Goal: Information Seeking & Learning: Learn about a topic

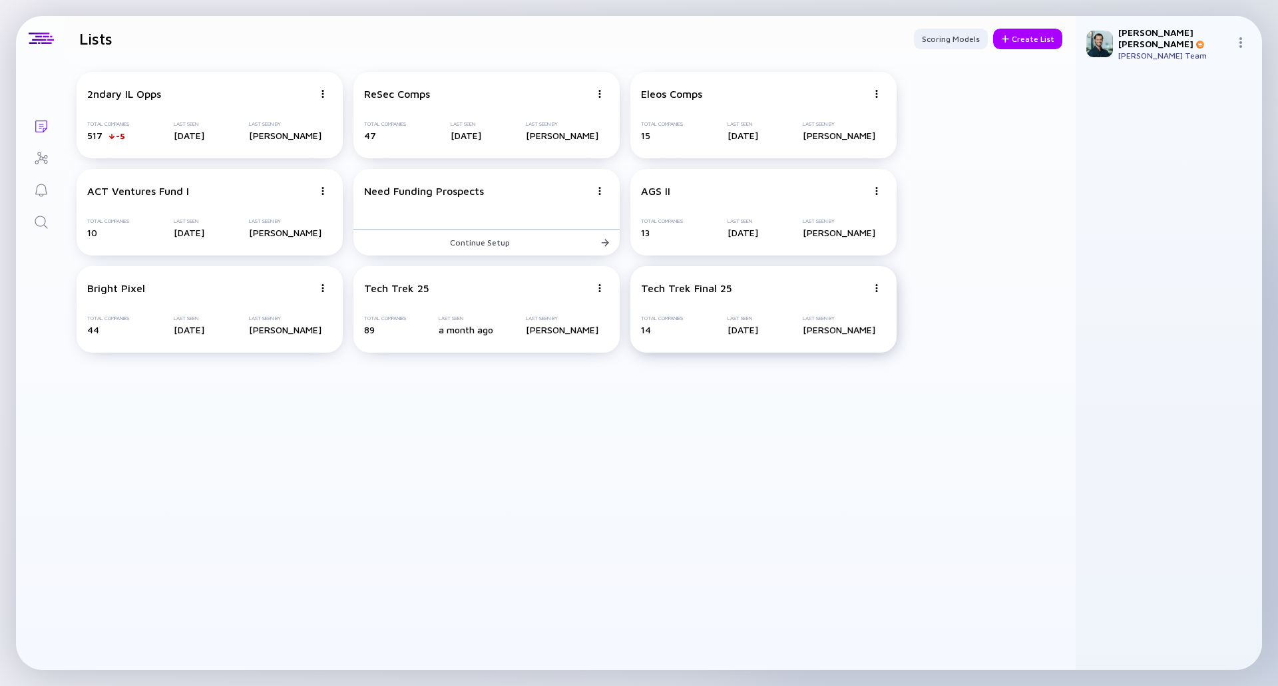
click at [748, 302] on div "Tech Trek Final 25 Total Companies 14 Last Seen [DATE] Last Seen By [PERSON_NAM…" at bounding box center [764, 309] width 266 height 87
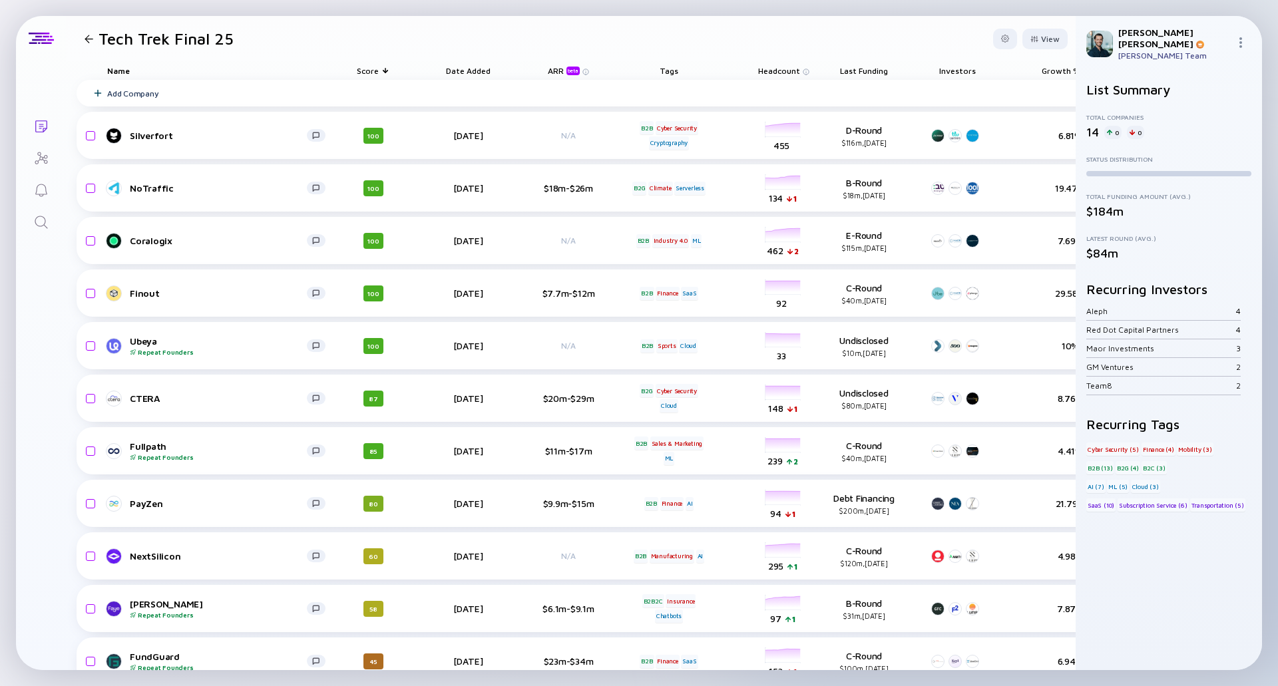
click at [88, 33] on div "Tech Trek Final 25" at bounding box center [156, 38] width 154 height 19
click at [88, 39] on div at bounding box center [89, 39] width 9 height 9
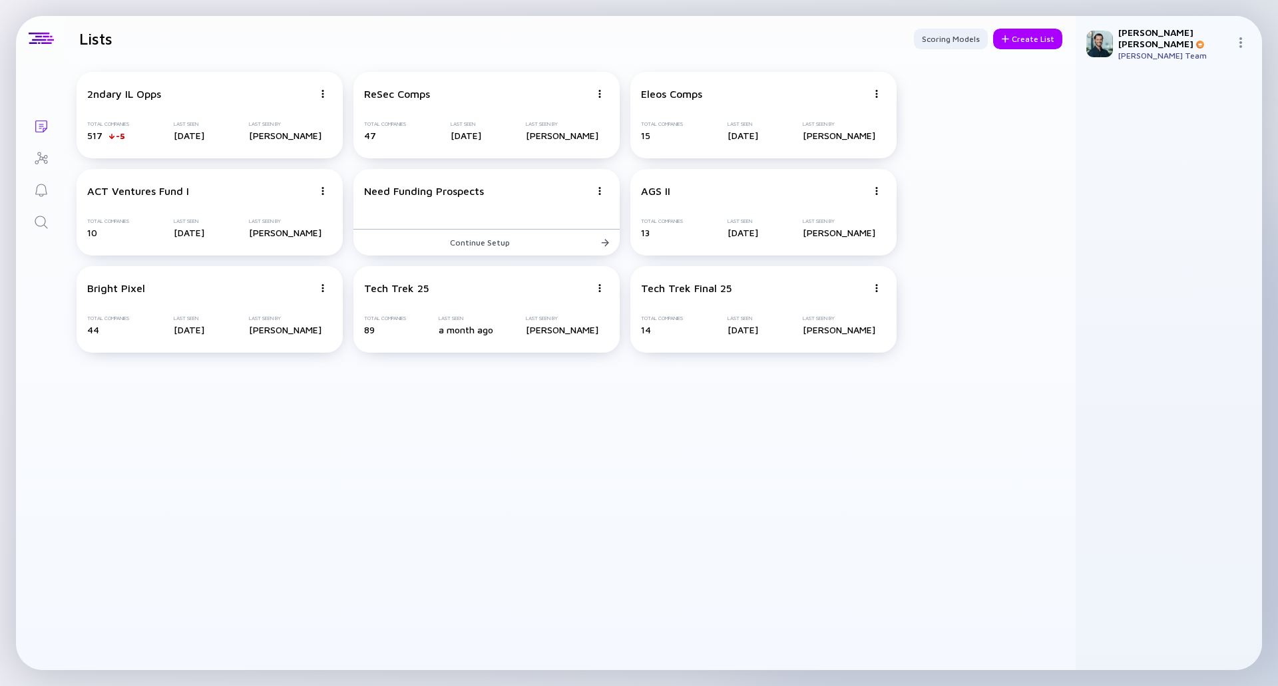
click at [49, 219] on link "Search" at bounding box center [41, 221] width 50 height 32
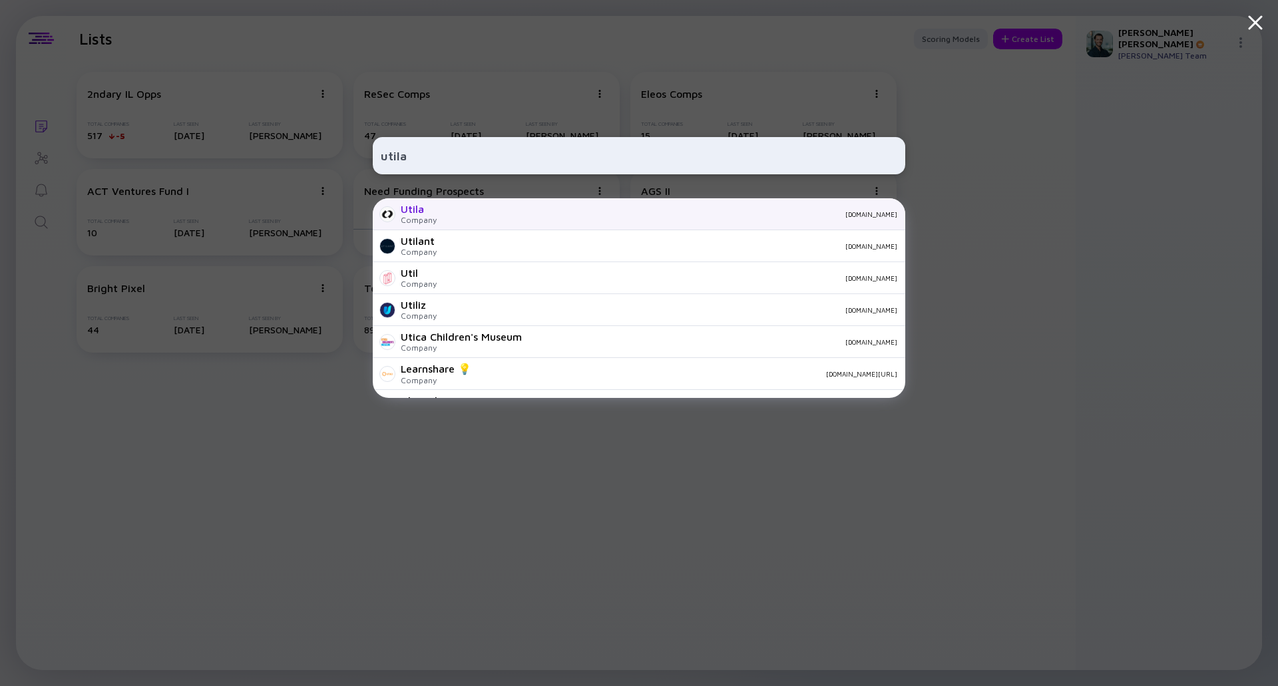
type input "utila"
click at [517, 208] on div "Utila Company [DOMAIN_NAME]" at bounding box center [639, 214] width 533 height 32
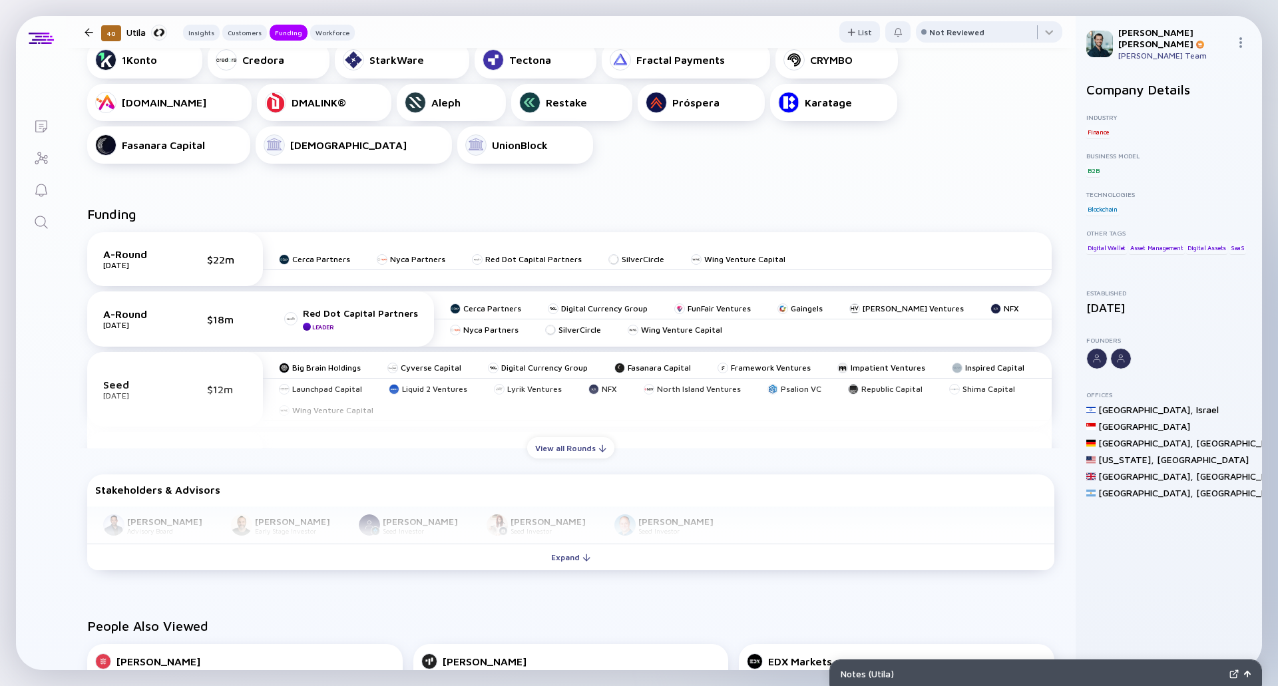
scroll to position [599, 0]
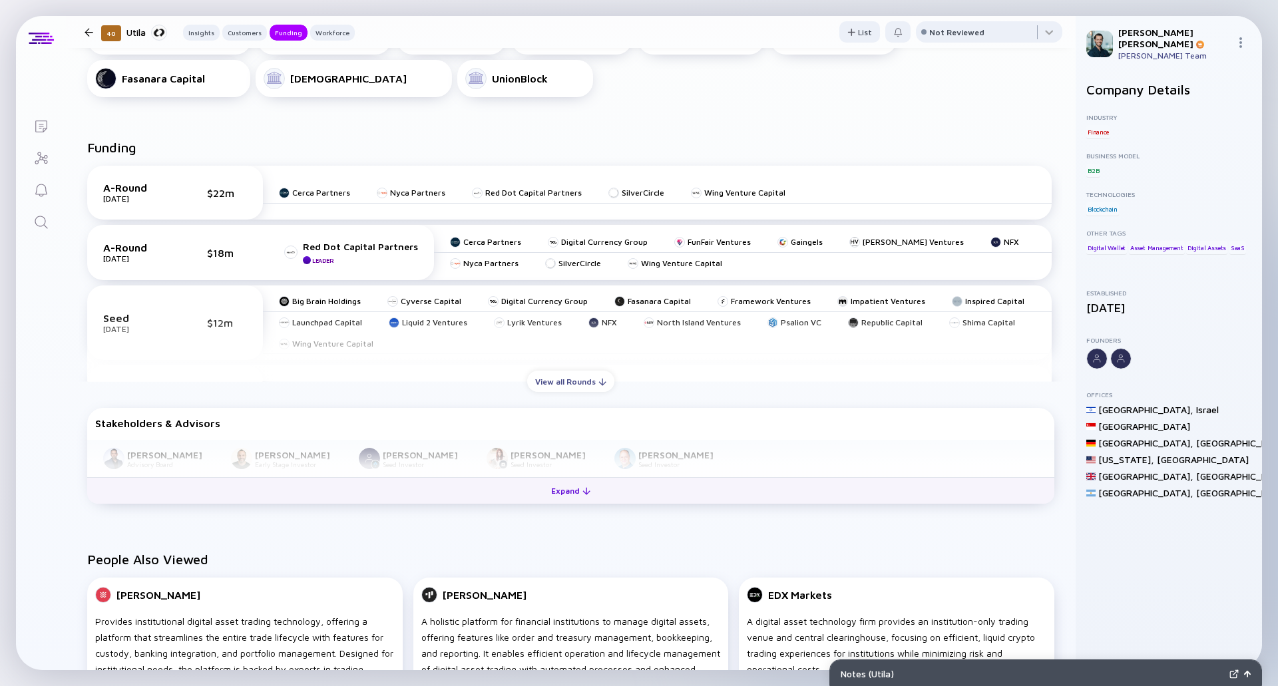
click at [403, 483] on button "Expand" at bounding box center [570, 490] width 967 height 27
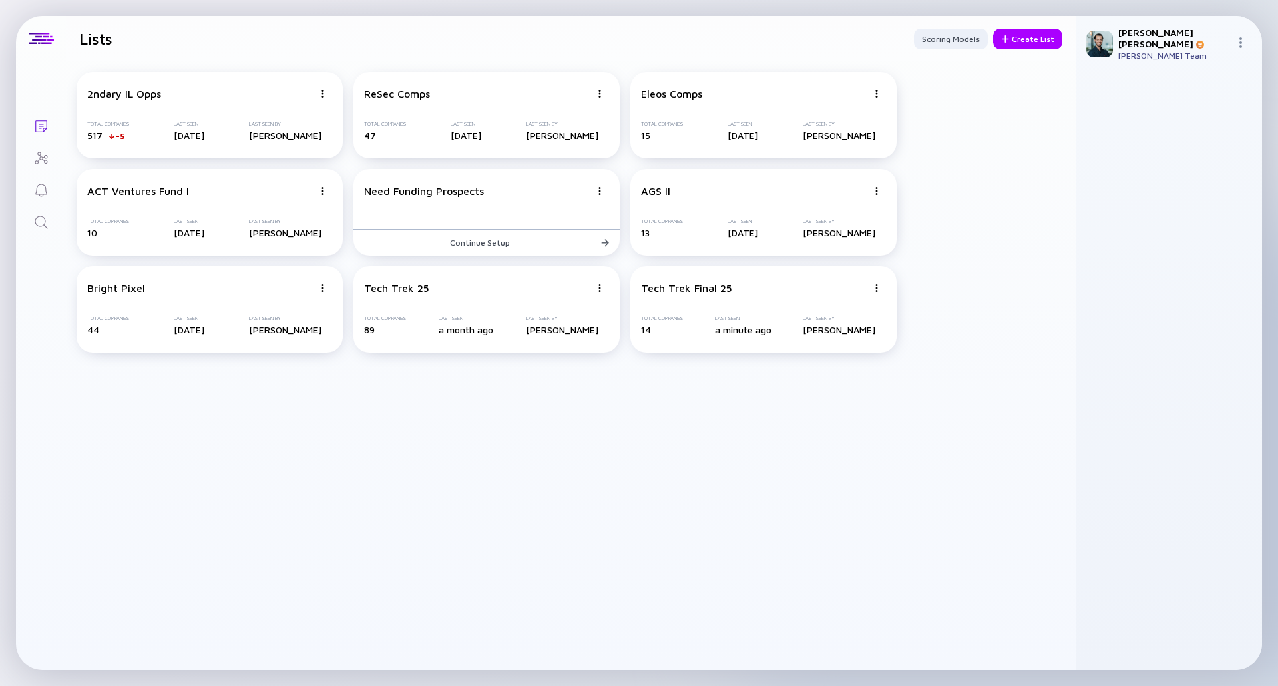
click at [41, 217] on icon "Search" at bounding box center [41, 222] width 16 height 16
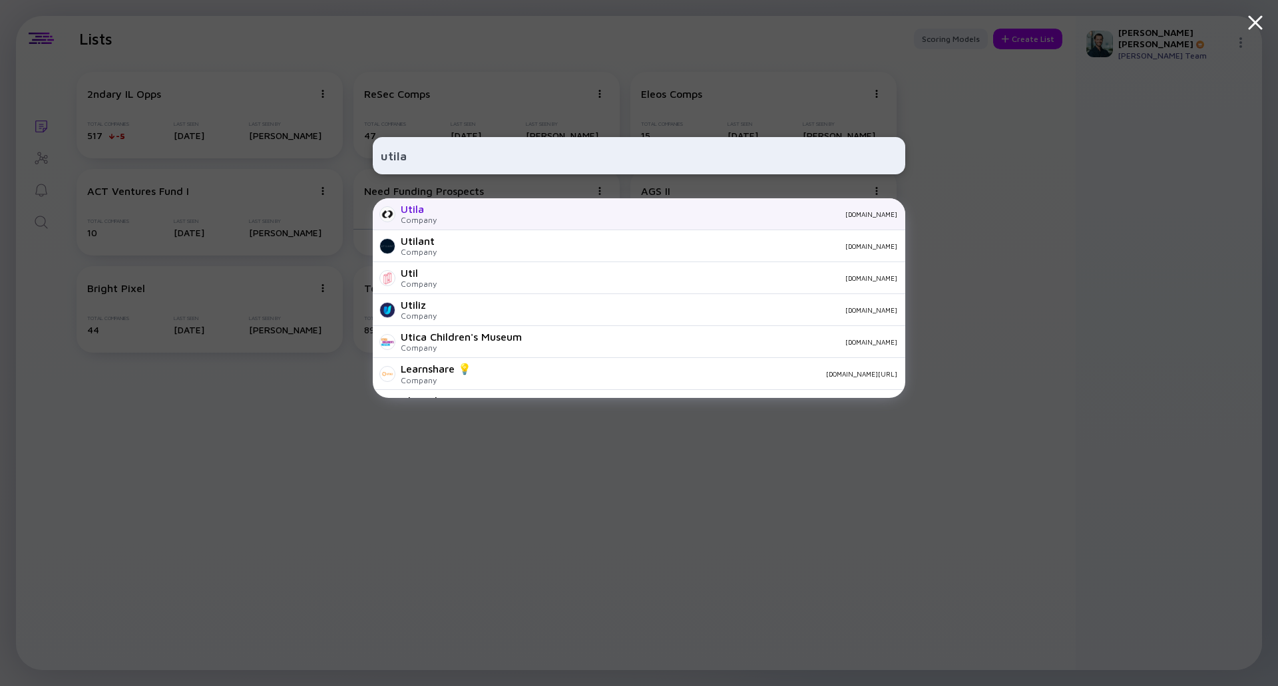
type input "utila"
click at [441, 212] on div "Utila Company [DOMAIN_NAME]" at bounding box center [639, 214] width 533 height 32
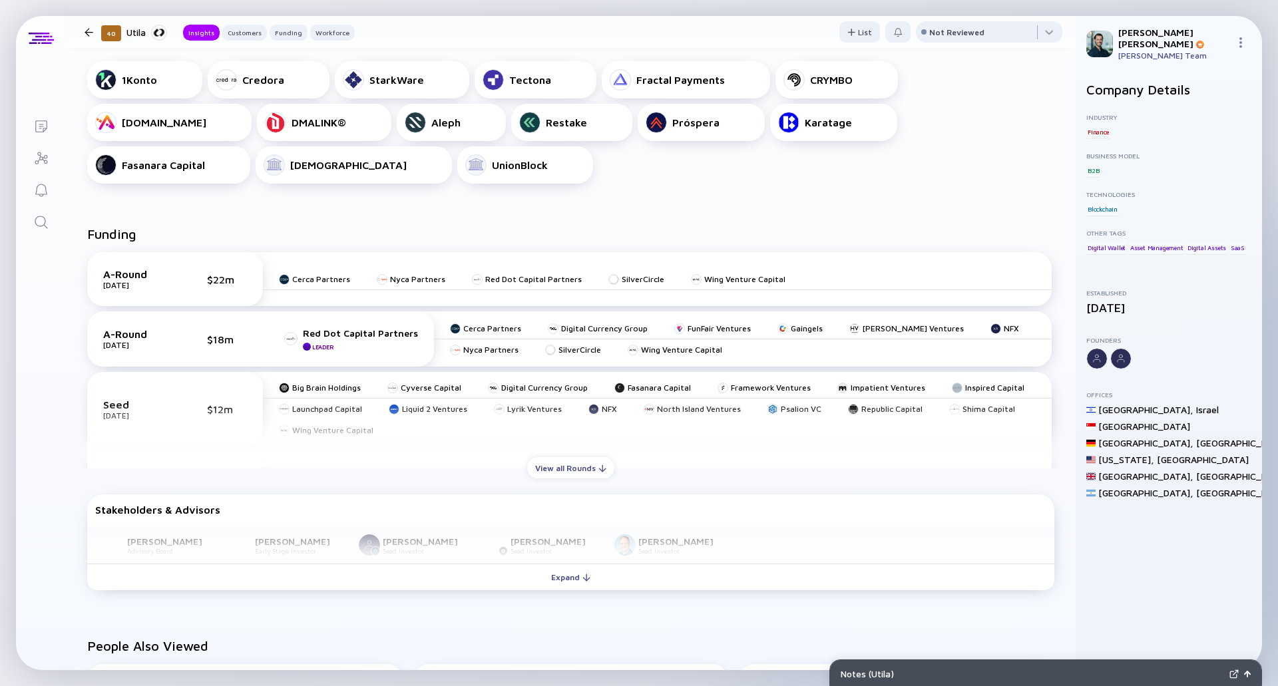
scroll to position [533, 0]
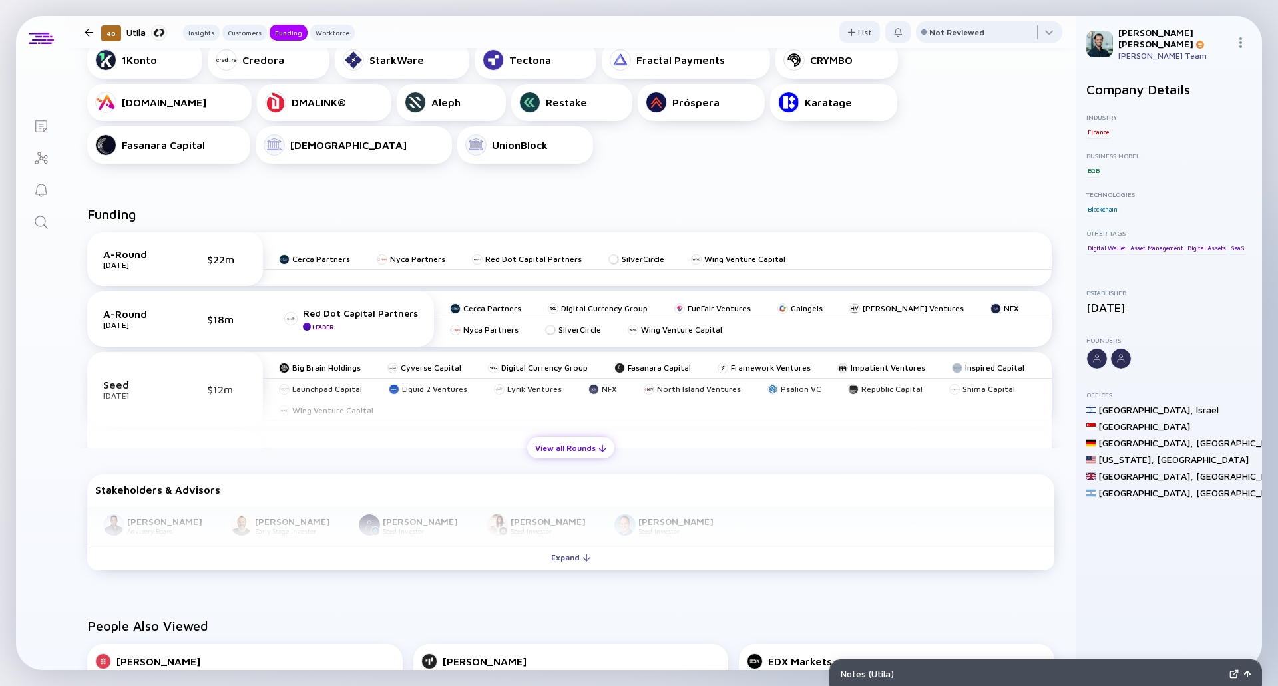
click at [566, 454] on div "View all Rounds" at bounding box center [570, 448] width 87 height 21
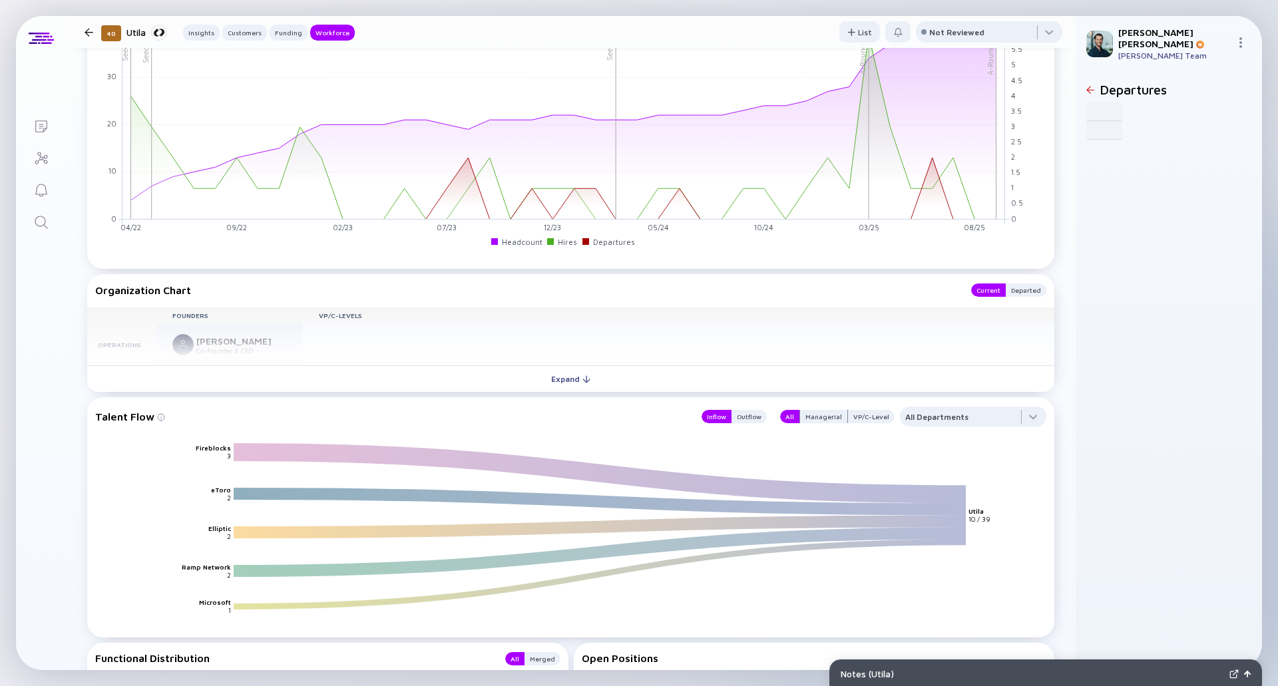
scroll to position [1731, 0]
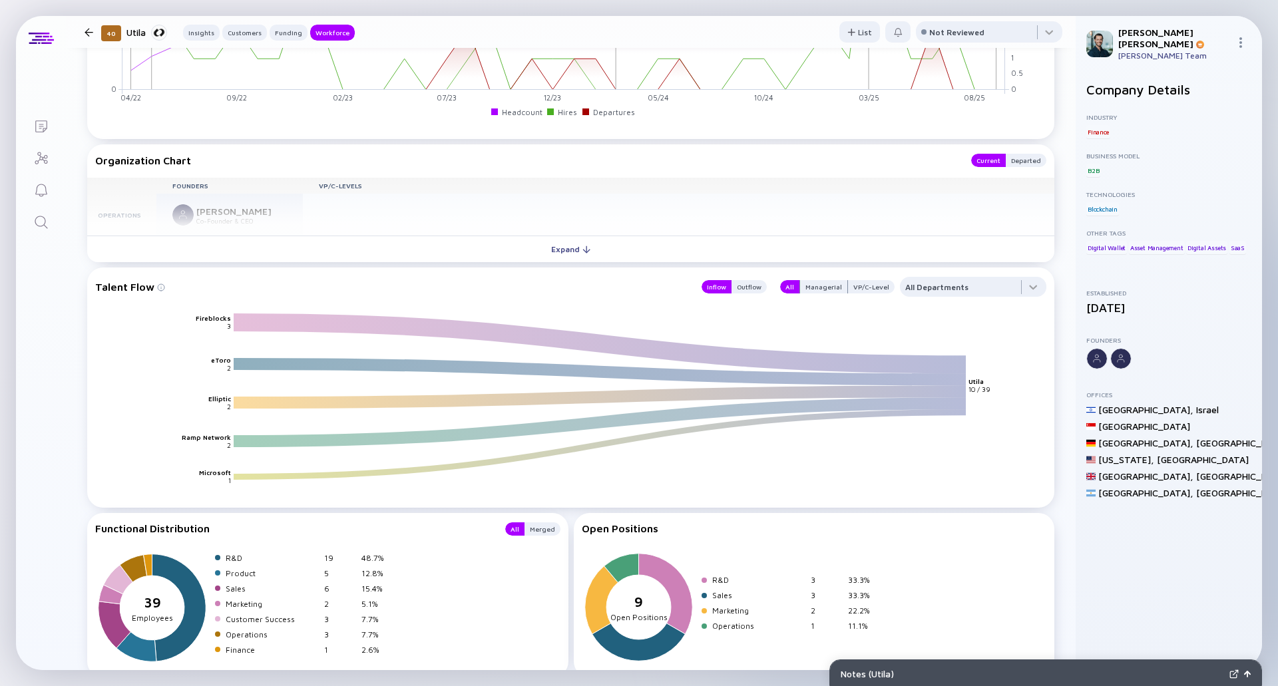
click at [433, 245] on button "Expand" at bounding box center [570, 249] width 967 height 27
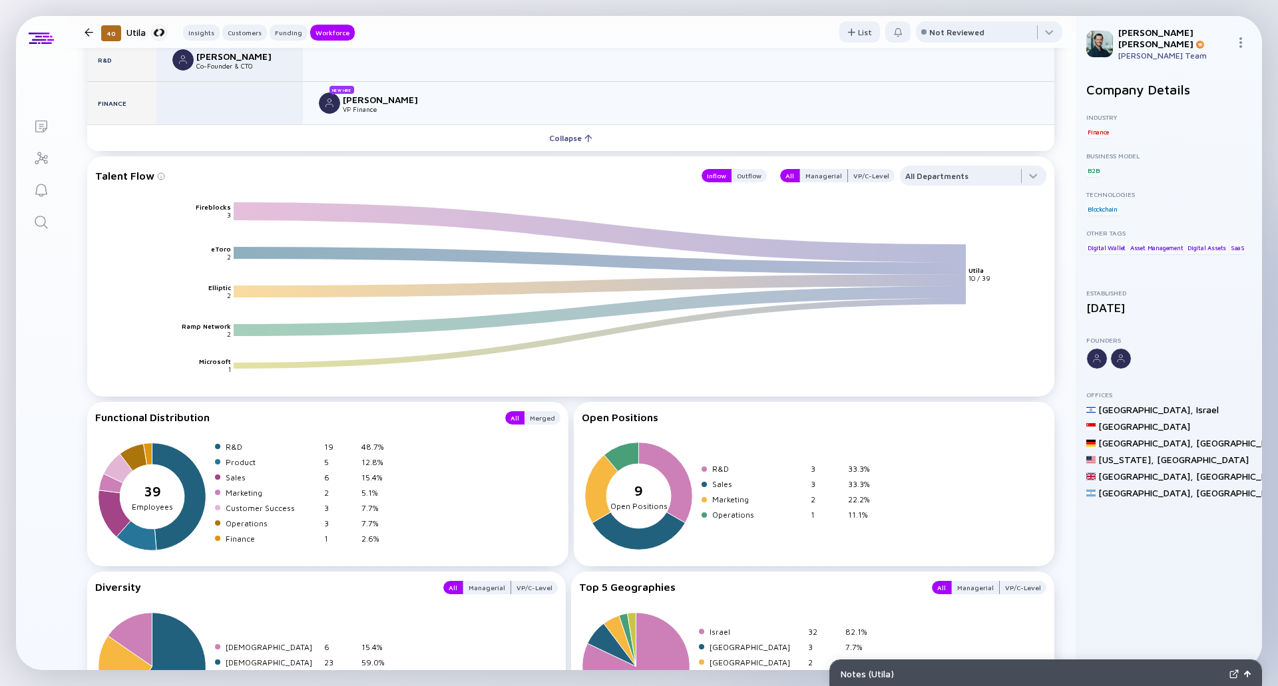
scroll to position [1864, 0]
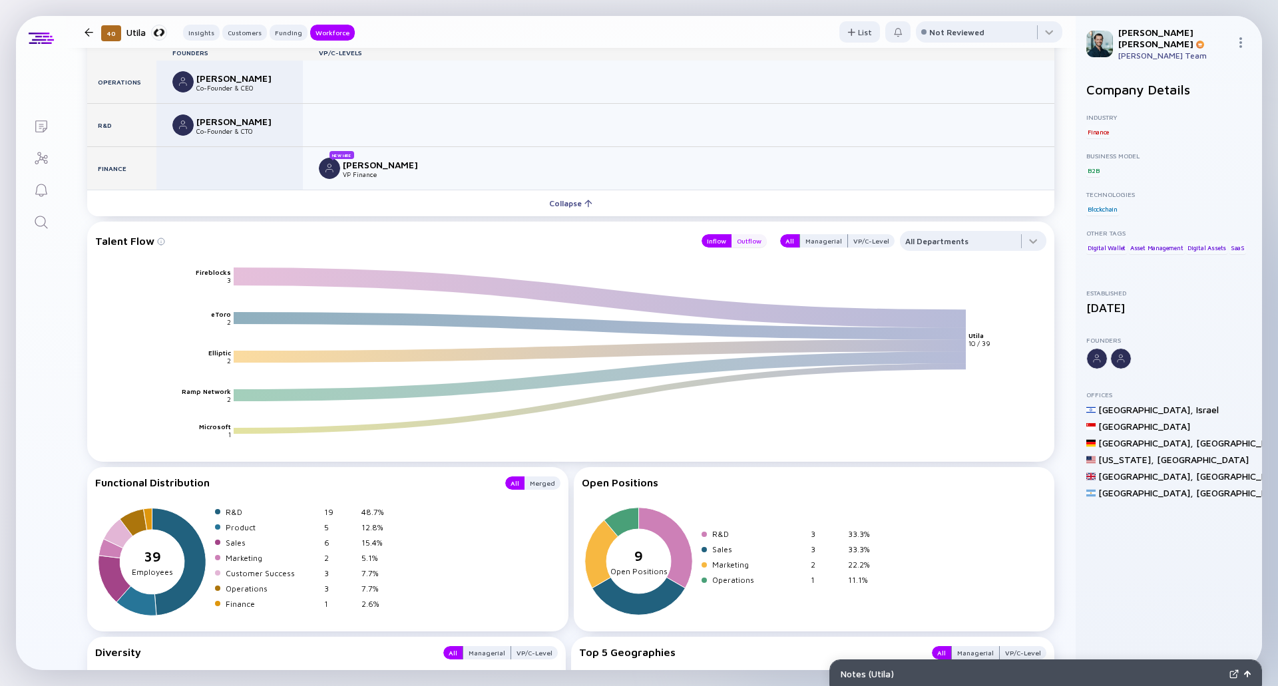
click at [750, 242] on div "Outflow" at bounding box center [749, 240] width 35 height 13
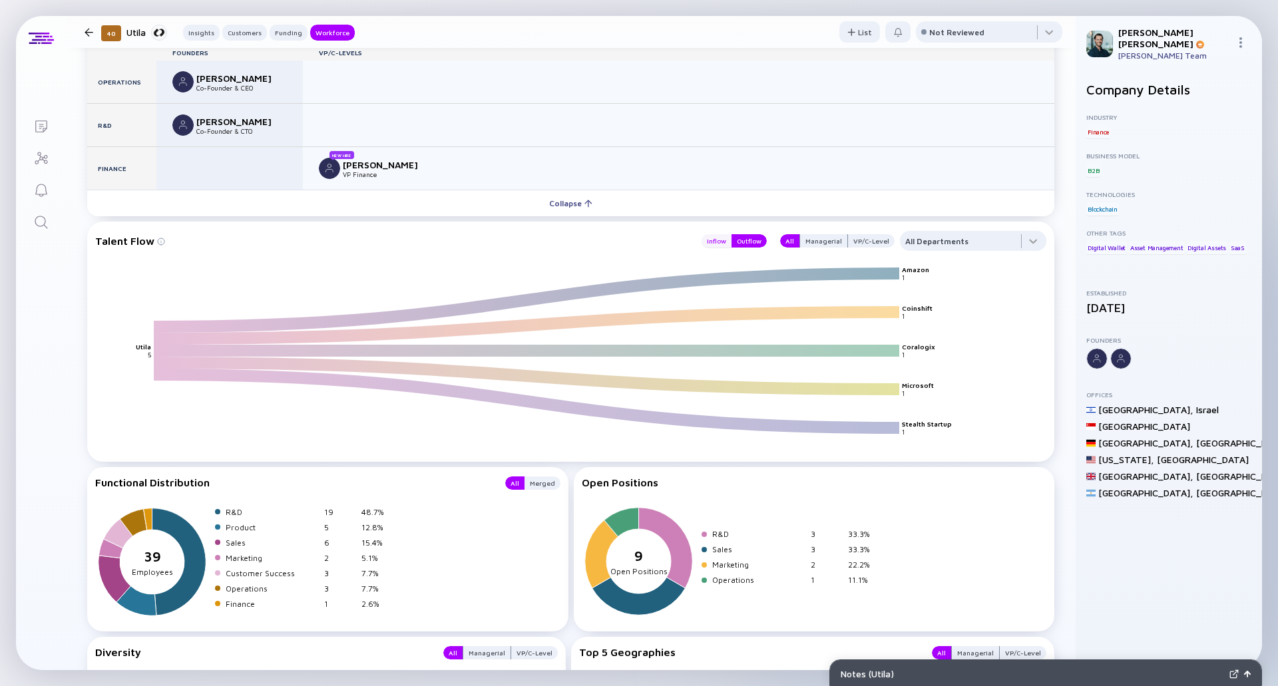
click at [714, 241] on div "Inflow" at bounding box center [717, 240] width 30 height 13
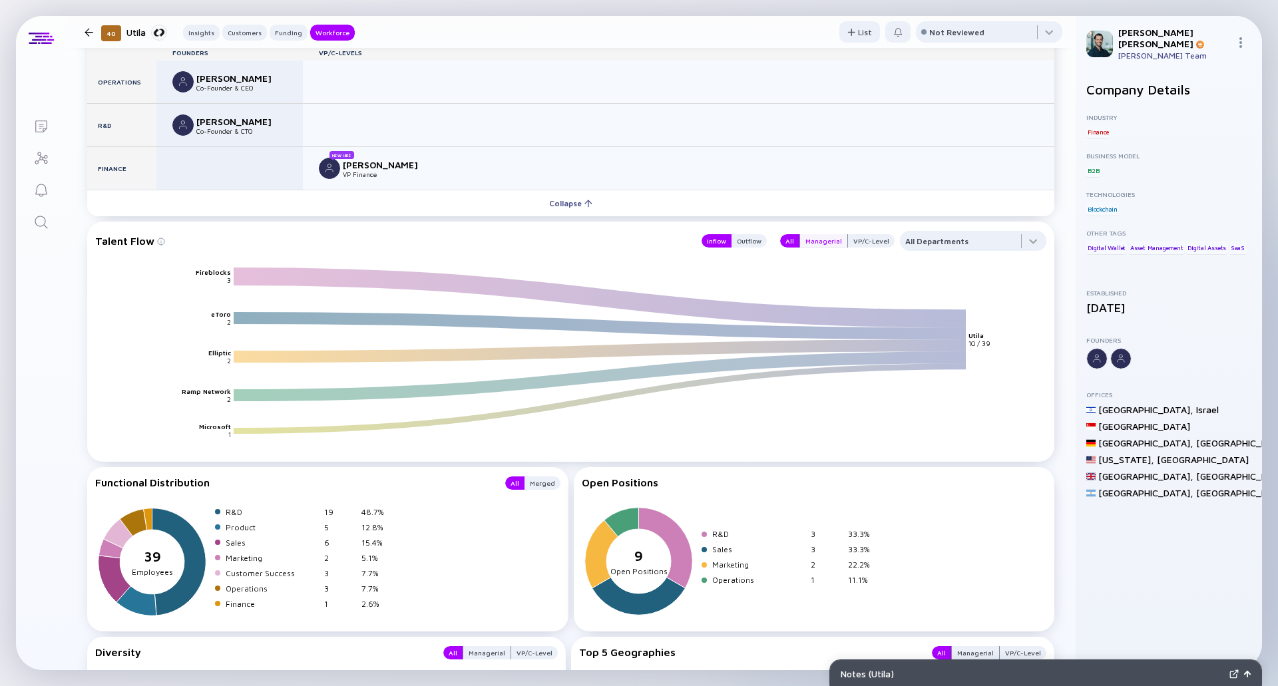
click at [820, 236] on div "Managerial" at bounding box center [823, 240] width 47 height 13
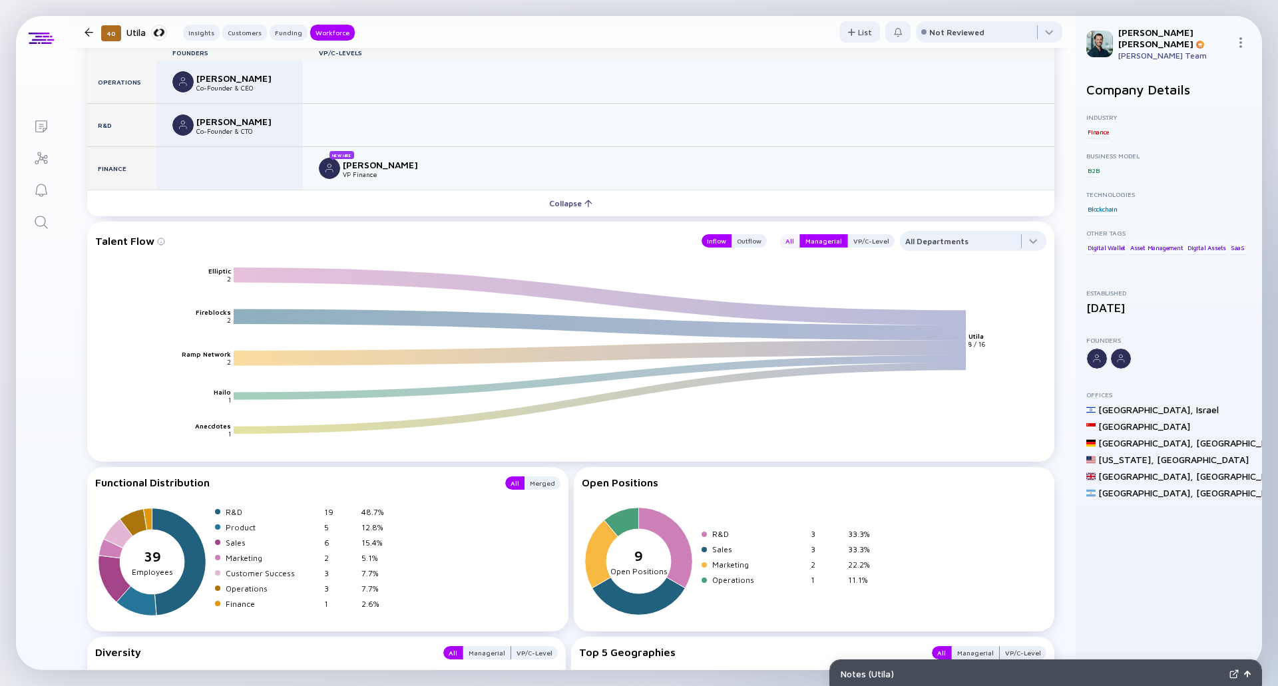
click at [786, 244] on div "All" at bounding box center [789, 240] width 19 height 13
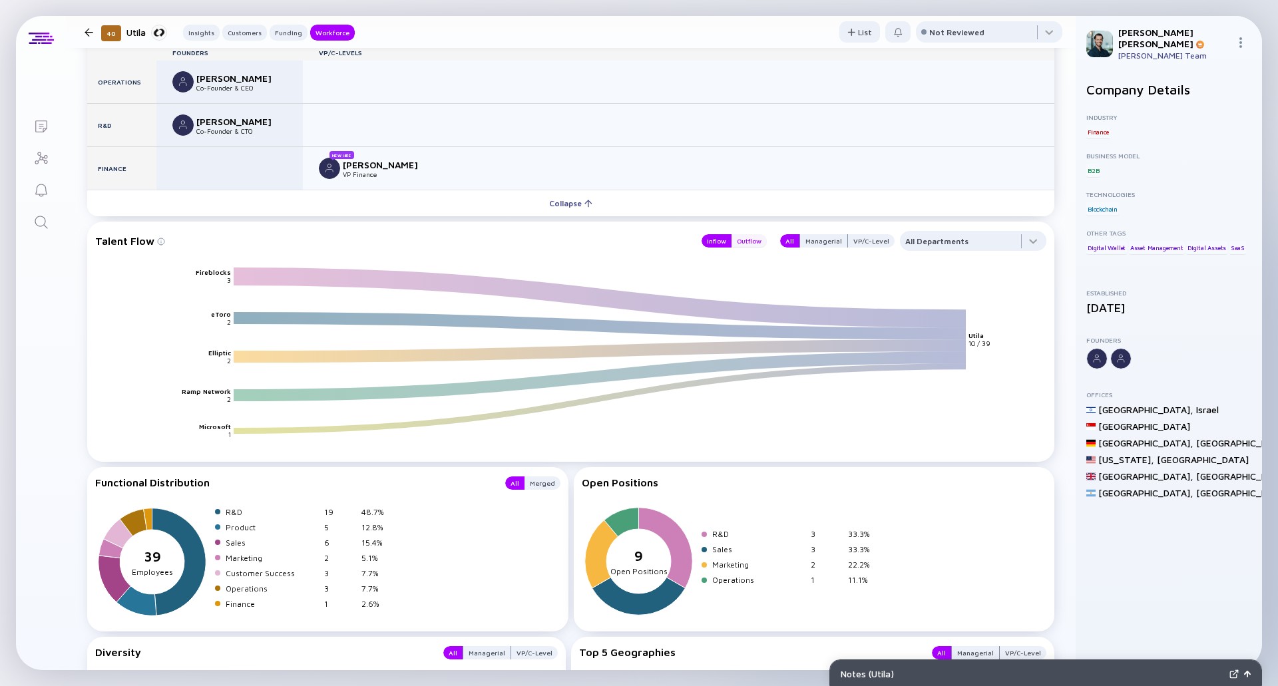
click at [744, 240] on div "Outflow" at bounding box center [749, 240] width 35 height 13
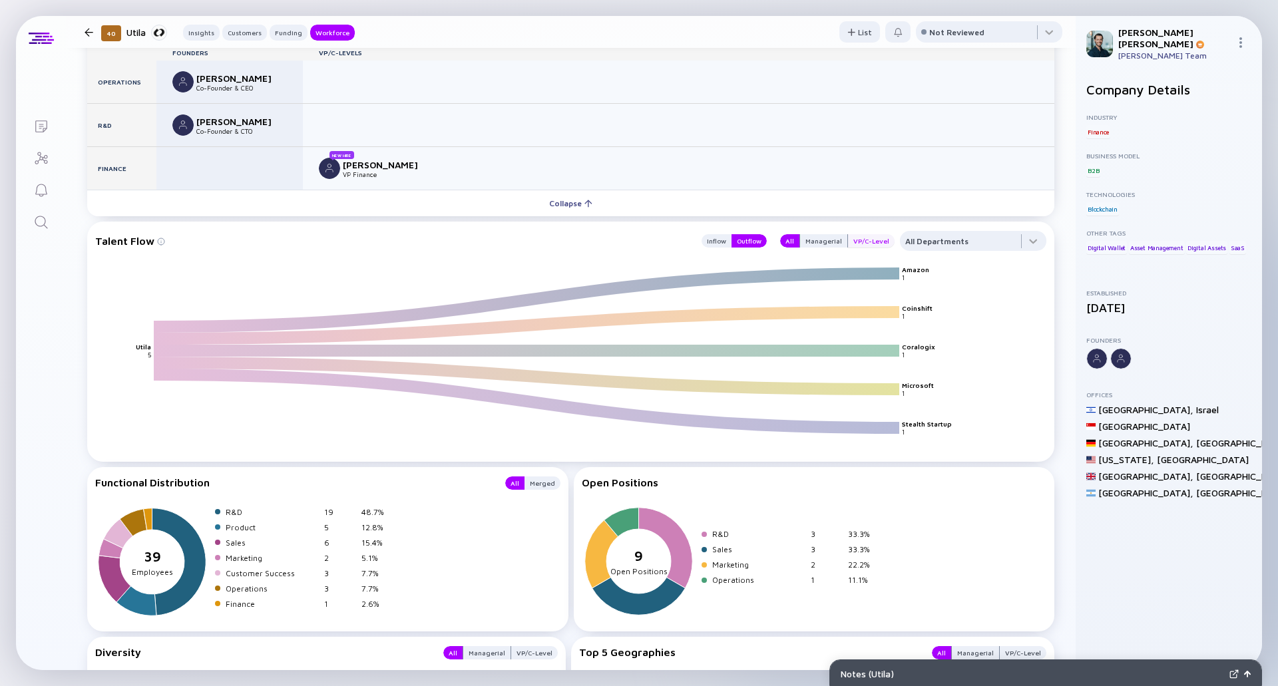
click at [853, 240] on div "VP/C-Level" at bounding box center [871, 240] width 47 height 13
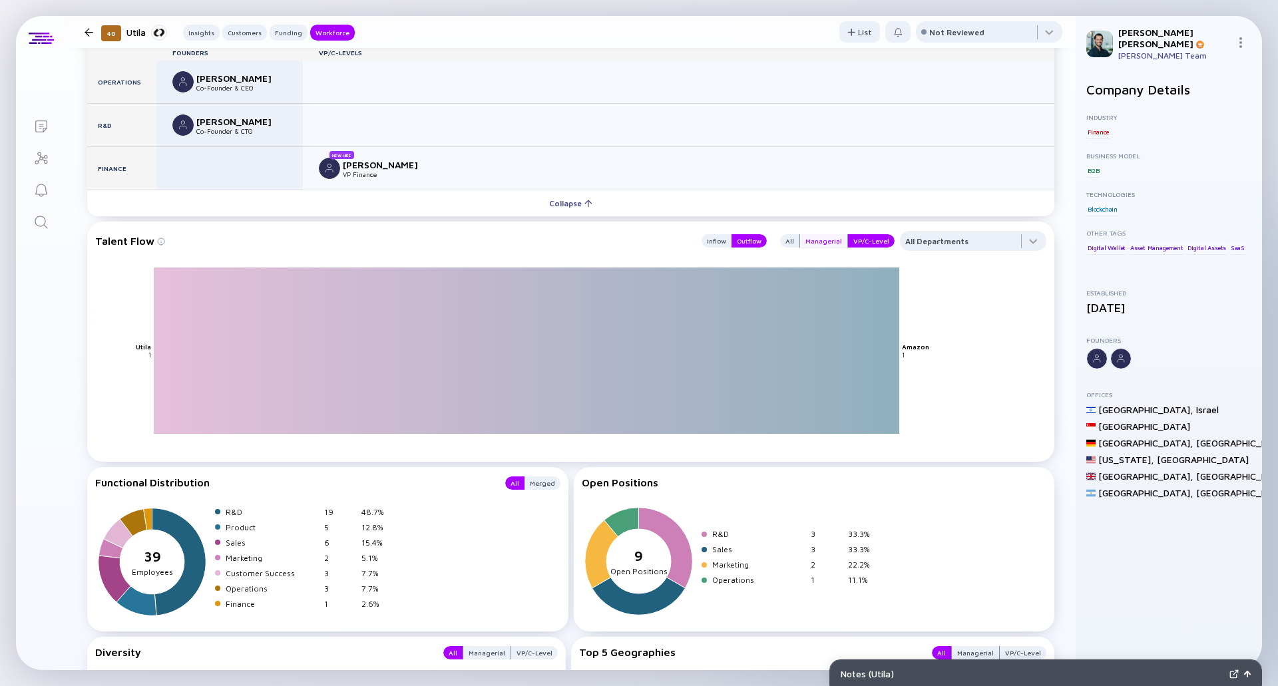
click at [821, 242] on div "Managerial" at bounding box center [823, 240] width 47 height 13
click at [861, 237] on div "VP/C-Level" at bounding box center [871, 240] width 47 height 13
click at [842, 351] on icon at bounding box center [527, 351] width 746 height 0
click at [782, 245] on div "All" at bounding box center [789, 240] width 19 height 13
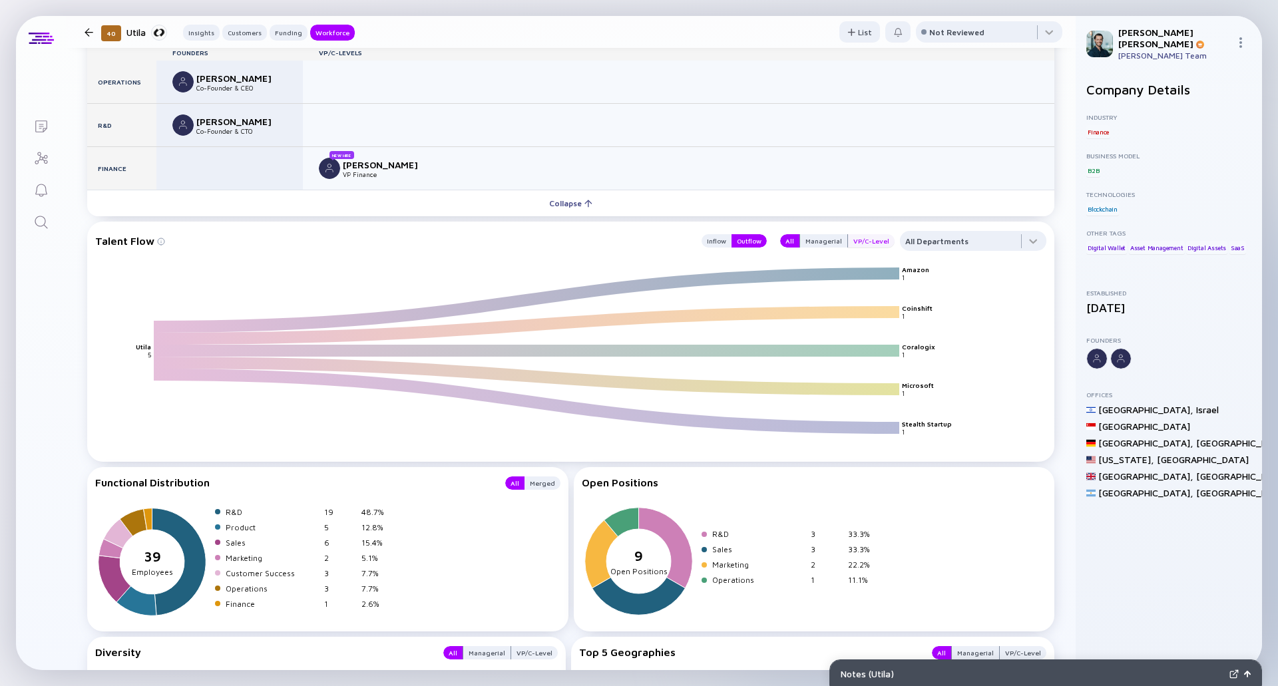
click at [853, 240] on div "VP/C-Level" at bounding box center [871, 240] width 47 height 13
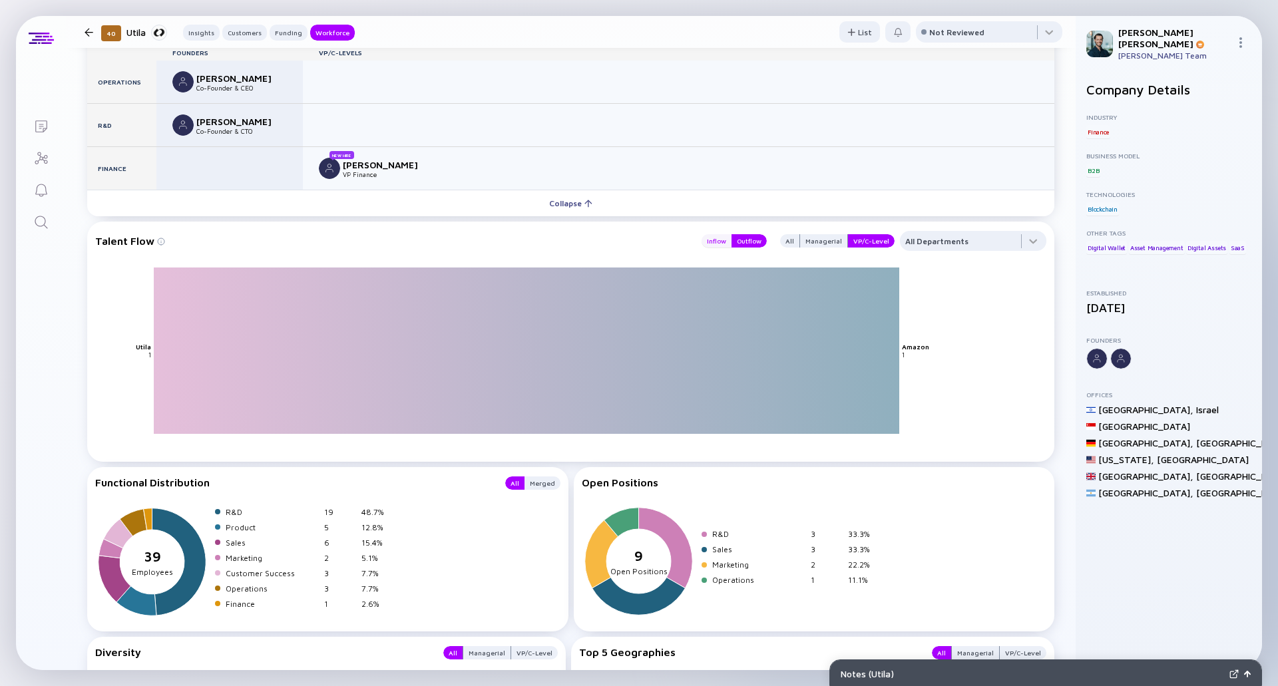
click at [716, 238] on div "Inflow" at bounding box center [717, 240] width 30 height 13
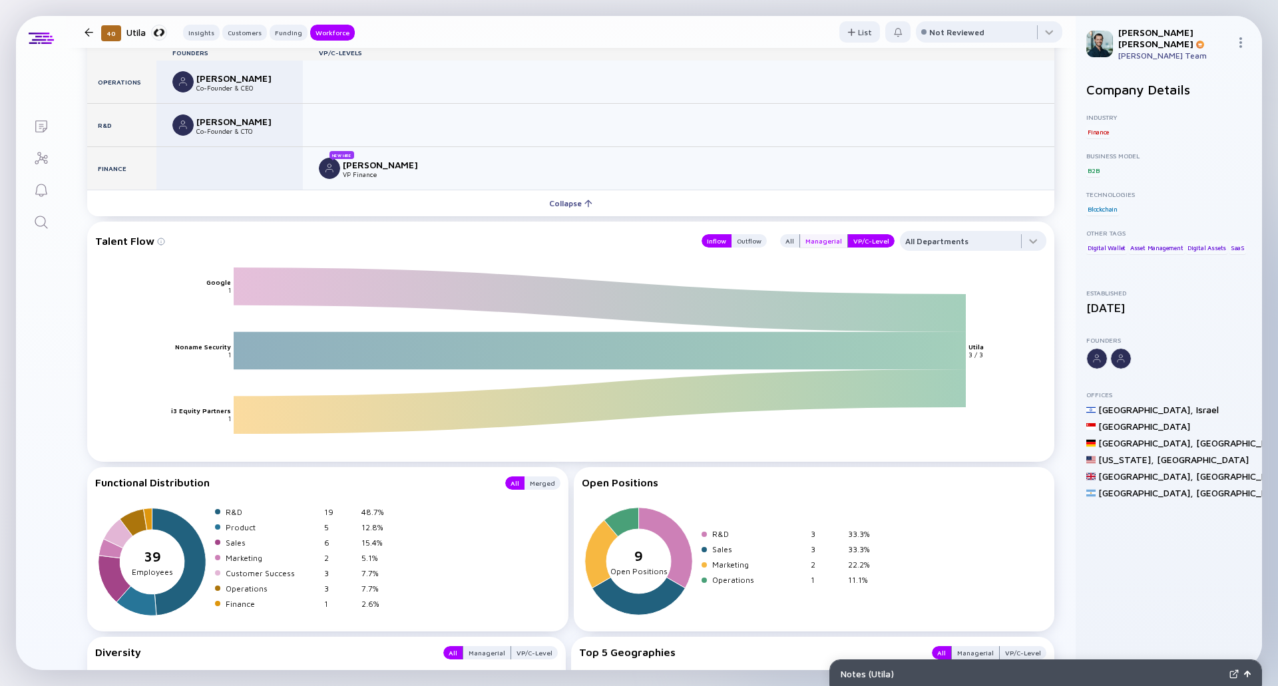
click at [813, 240] on div "Managerial" at bounding box center [823, 240] width 47 height 13
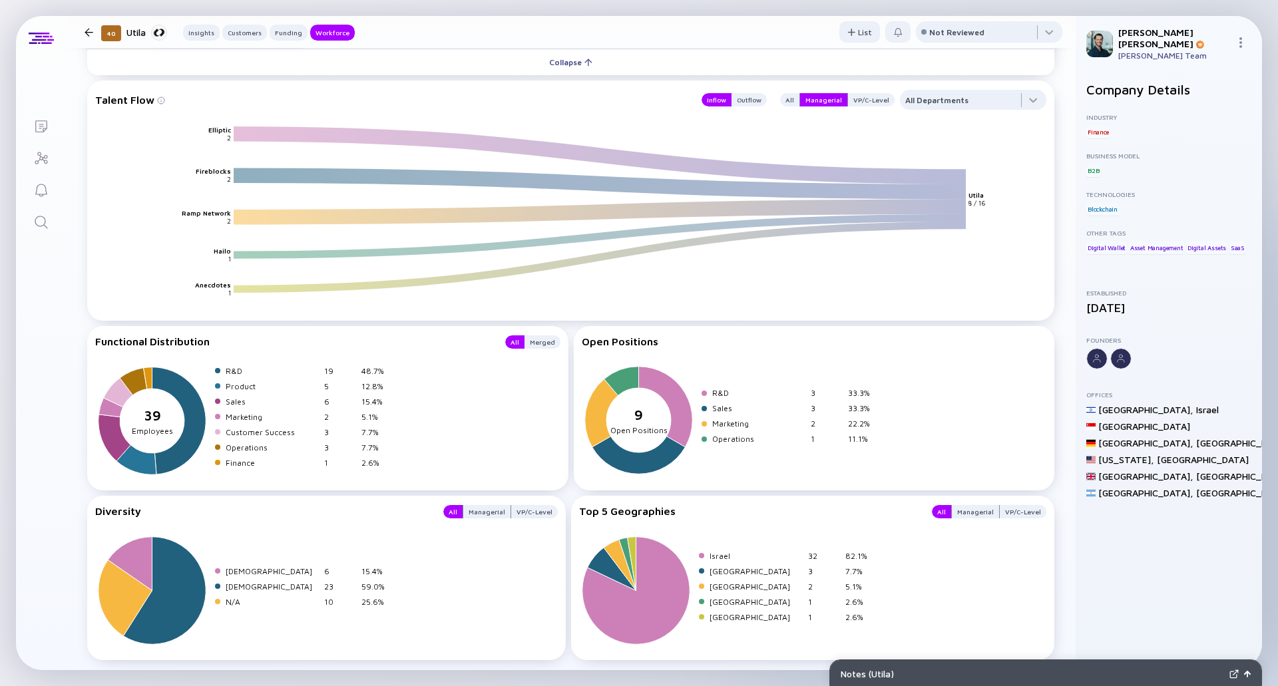
scroll to position [2049, 0]
